Goal: Task Accomplishment & Management: Manage account settings

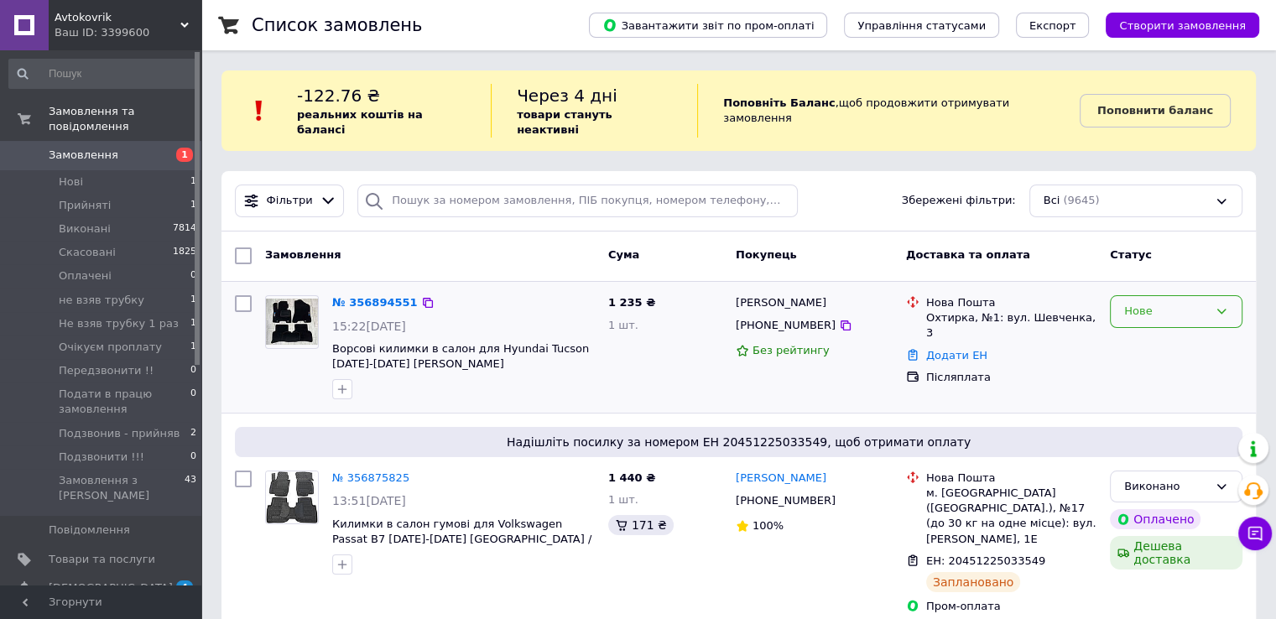
click at [1188, 303] on div "Нове" at bounding box center [1166, 312] width 84 height 18
drag, startPoint x: 1158, startPoint y: 346, endPoint x: 1151, endPoint y: 336, distance: 11.9
click at [1151, 336] on ul "Прийнято Виконано Скасовано Оплачено не взяв трубку Не взяв трубку 1 раз Очікує…" at bounding box center [1176, 400] width 131 height 139
click at [1151, 336] on li "Прийнято" at bounding box center [1176, 346] width 131 height 31
click at [841, 320] on icon at bounding box center [846, 325] width 10 height 10
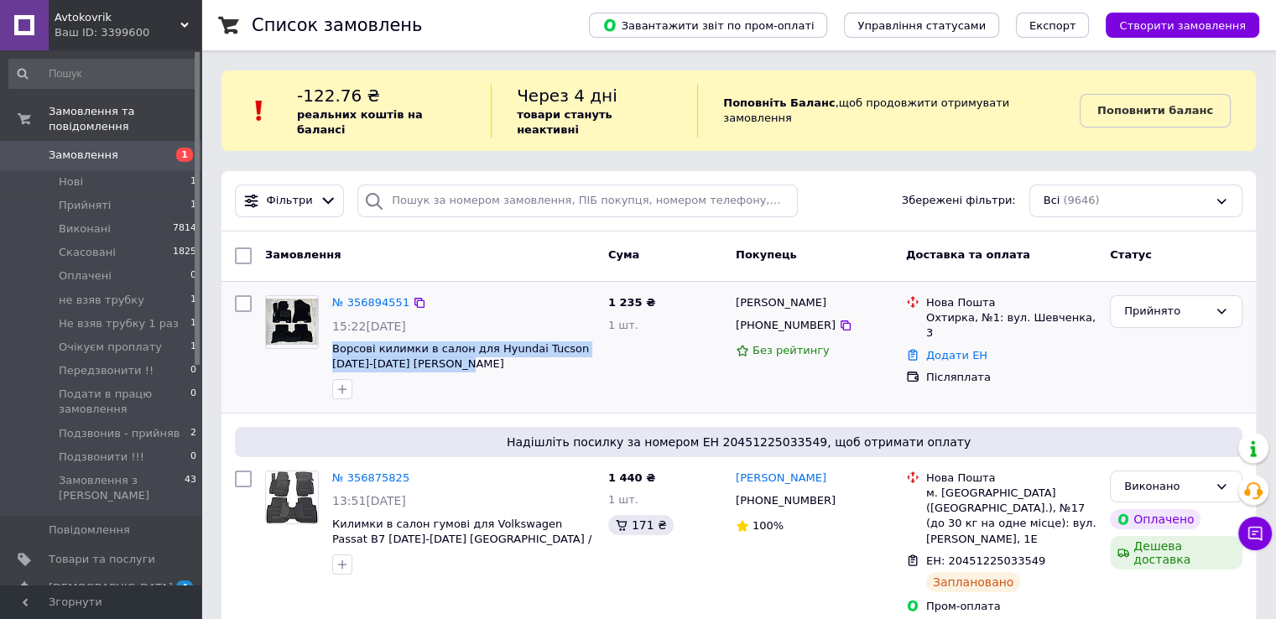
drag, startPoint x: 329, startPoint y: 333, endPoint x: 445, endPoint y: 351, distance: 118.1
click at [445, 351] on div "№ 356894551 15:22, 12.08.2025 Ворсові килимки в салон для Hyundai Tucson 2015-2…" at bounding box center [463, 347] width 276 height 117
copy span "Ворсові килимки в салон для Hyundai Tucson [DATE]-[DATE] [PERSON_NAME]"
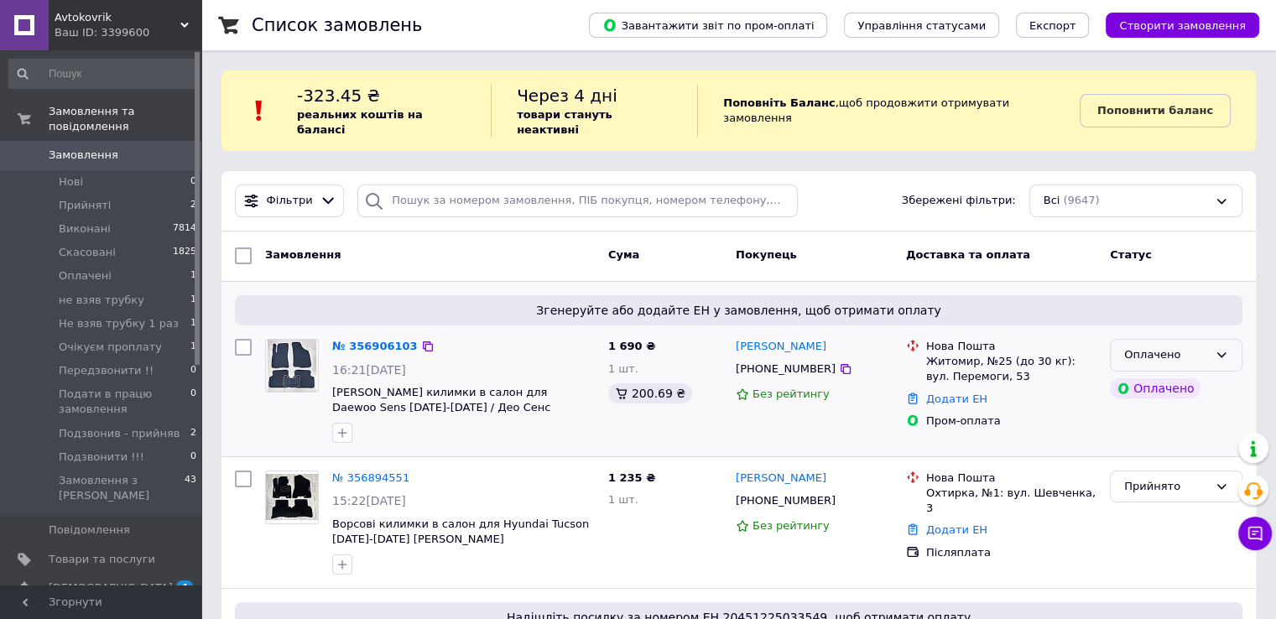
click at [1142, 346] on div "Оплачено" at bounding box center [1166, 355] width 84 height 18
click at [1135, 375] on li "Прийнято" at bounding box center [1176, 390] width 131 height 31
click at [1127, 471] on div "Прийнято" at bounding box center [1176, 487] width 133 height 33
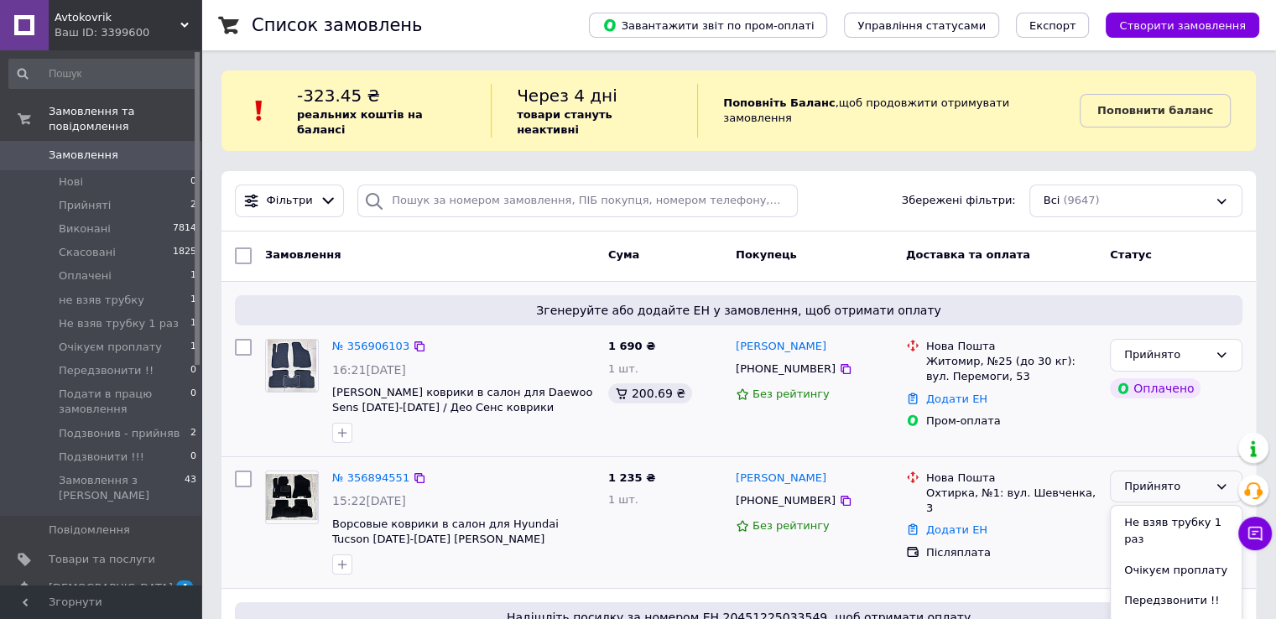
scroll to position [168, 0]
drag, startPoint x: 1133, startPoint y: 514, endPoint x: 1009, endPoint y: 484, distance: 127.8
click at [1132, 514] on li "Очікуєм проплату" at bounding box center [1176, 524] width 131 height 31
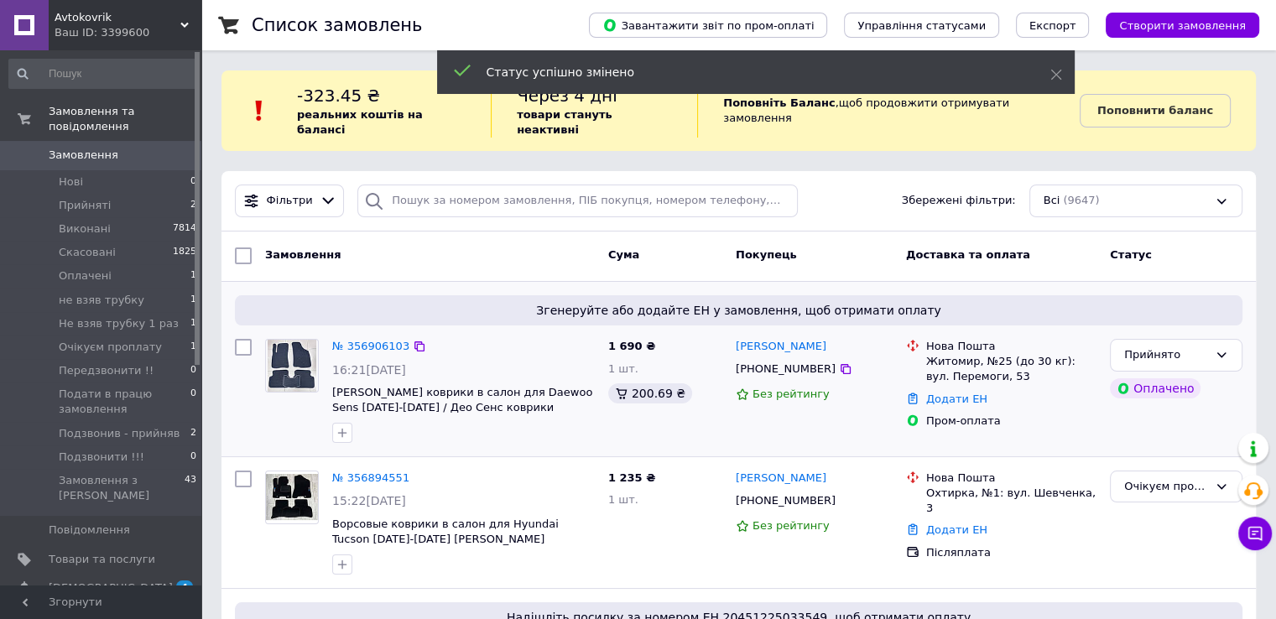
click at [332, 423] on button "button" at bounding box center [342, 433] width 20 height 20
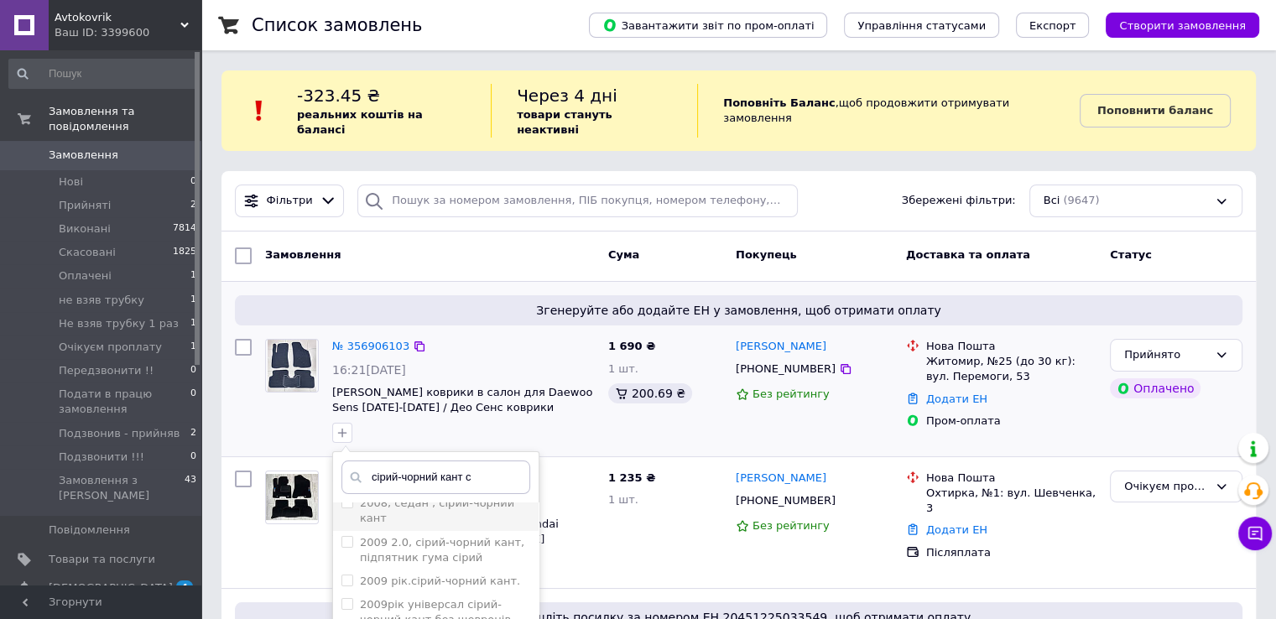
scroll to position [0, 0]
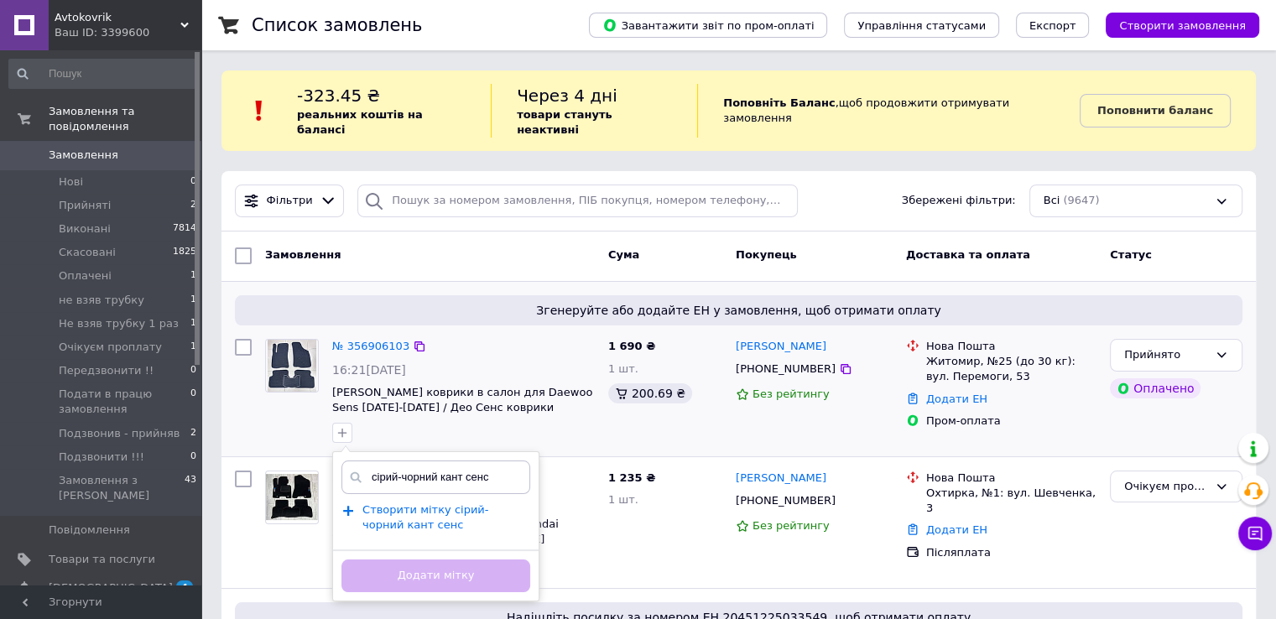
type input "сірий-чорний кант сенс"
click at [379, 507] on span "Створити мітку сірий-чорний кант сенс" at bounding box center [425, 517] width 126 height 29
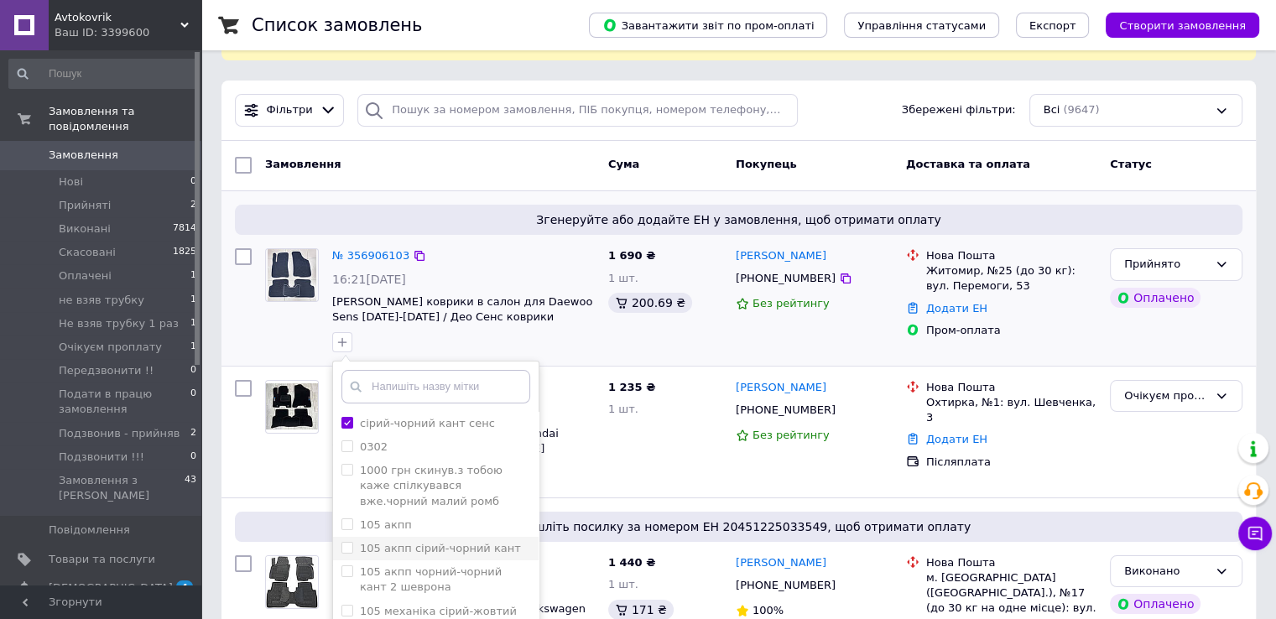
scroll to position [252, 0]
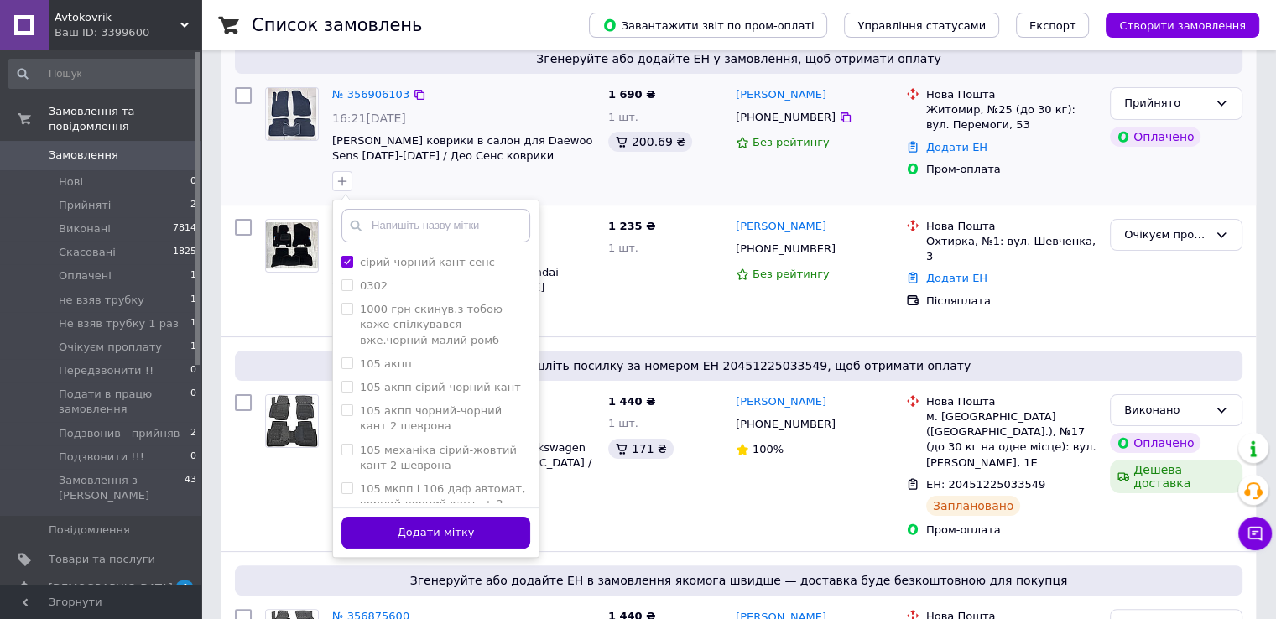
click at [461, 518] on button "Додати мітку" at bounding box center [435, 533] width 189 height 33
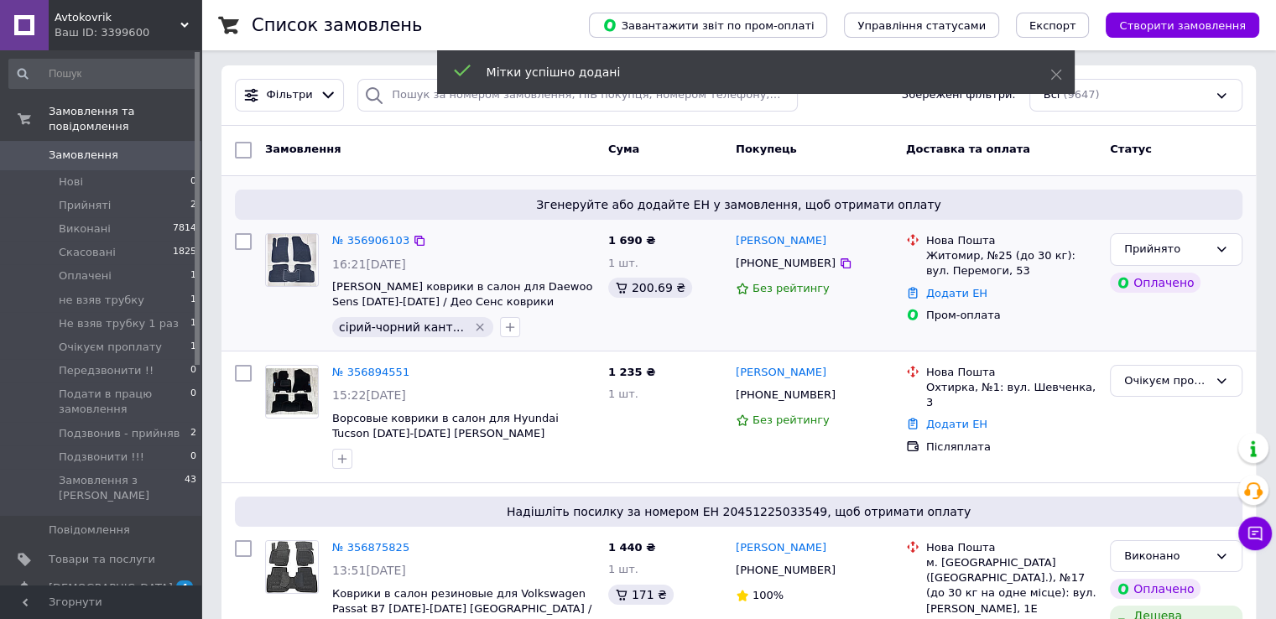
scroll to position [0, 0]
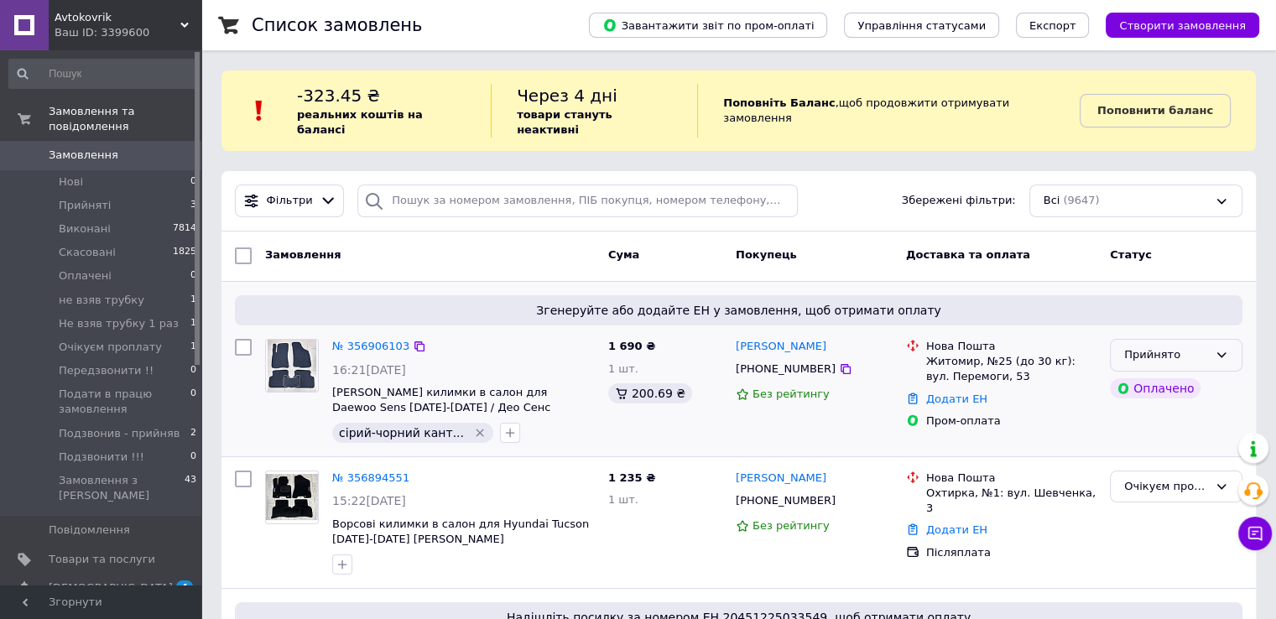
click at [1167, 339] on div "Прийнято" at bounding box center [1176, 355] width 133 height 33
click at [1143, 439] on li "Подати в працю замовлення" at bounding box center [1176, 463] width 131 height 48
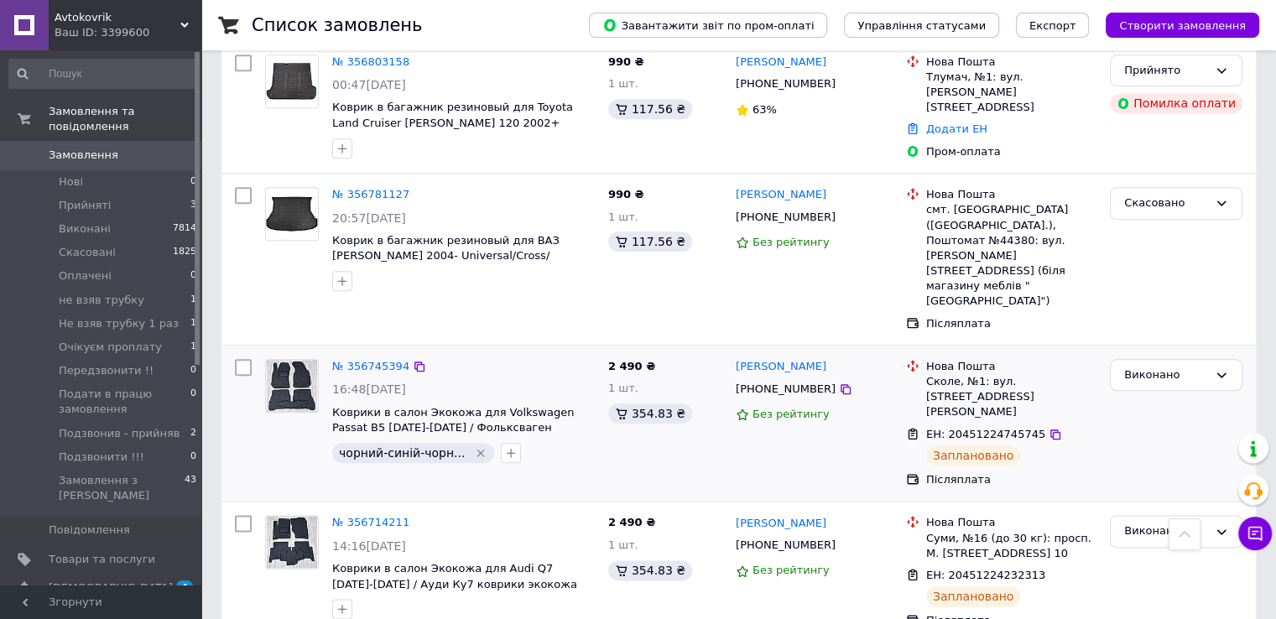
scroll to position [1929, 0]
click at [477, 448] on icon "Видалити мітку" at bounding box center [481, 452] width 8 height 8
